Goal: Navigation & Orientation: Find specific page/section

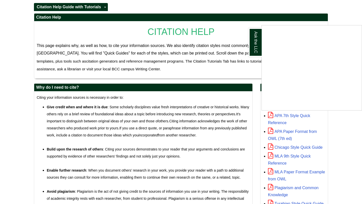
scroll to position [76, 0]
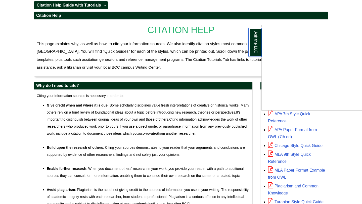
click at [255, 47] on link "Ask the LLC" at bounding box center [254, 42] width 13 height 29
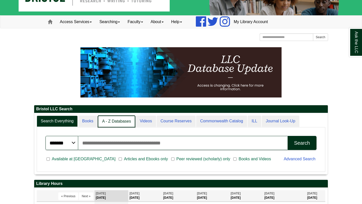
click at [117, 118] on link "A - Z Databases" at bounding box center [116, 122] width 37 height 12
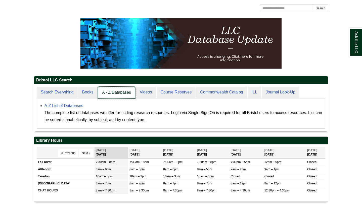
scroll to position [46, 293]
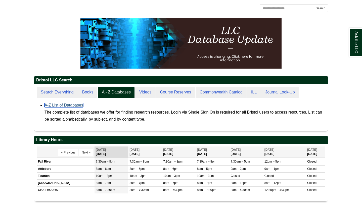
click at [73, 104] on link "A-Z List of Databases" at bounding box center [63, 105] width 39 height 4
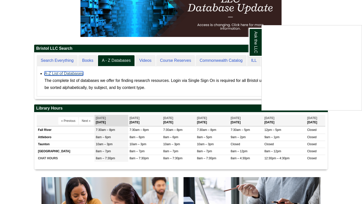
scroll to position [86, 0]
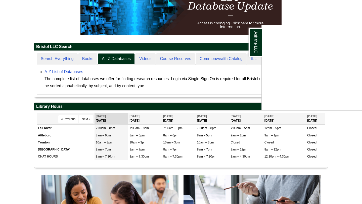
click at [60, 72] on div "Ask the LLC" at bounding box center [181, 102] width 362 height 204
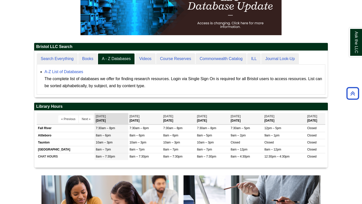
scroll to position [46, 293]
click at [58, 70] on link "A-Z List of Databases" at bounding box center [63, 72] width 39 height 4
click at [65, 72] on link "A-Z List of Databases" at bounding box center [63, 72] width 39 height 4
